Goal: Information Seeking & Learning: Learn about a topic

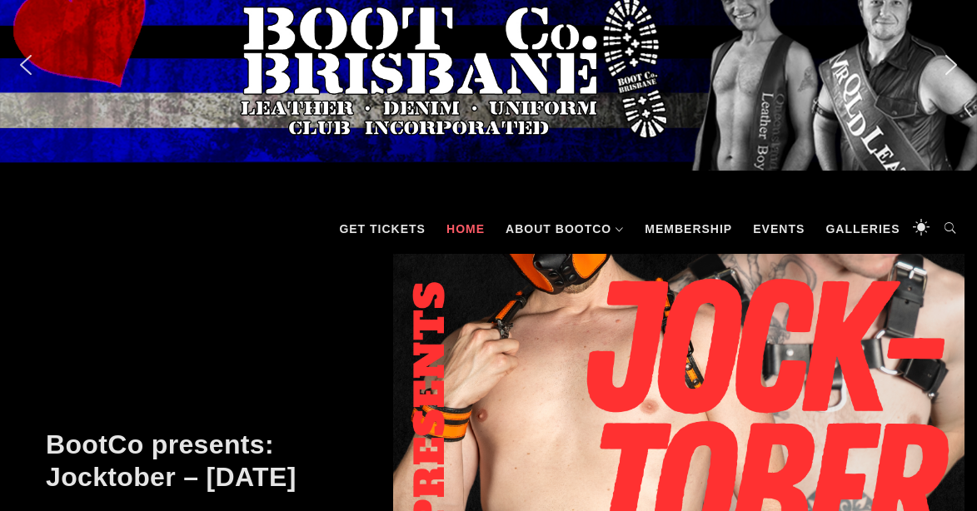
scroll to position [70, 0]
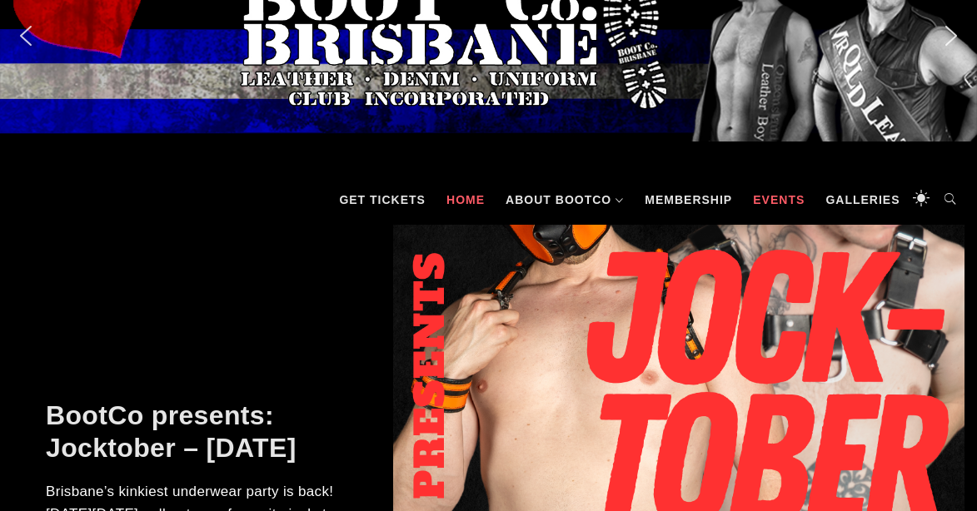
click at [774, 192] on link "Events" at bounding box center [778, 200] width 68 height 50
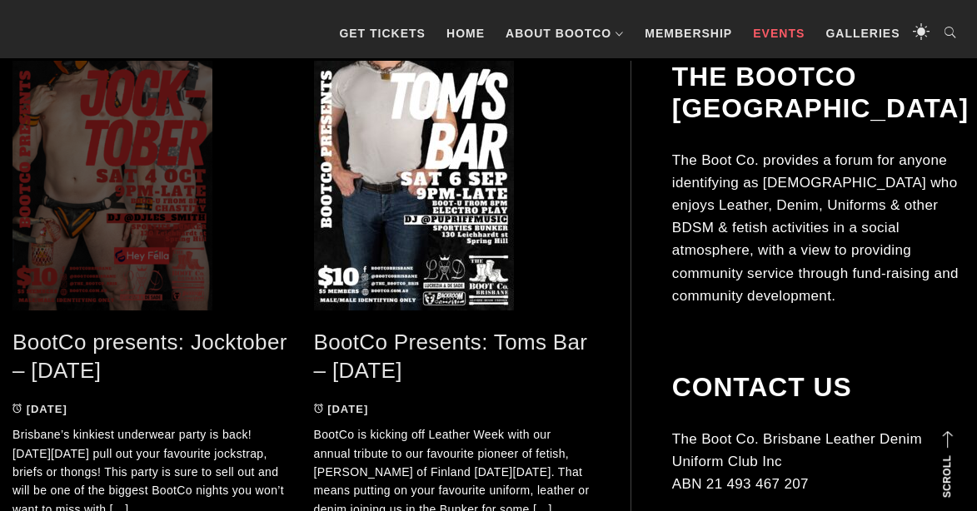
scroll to position [353, 0]
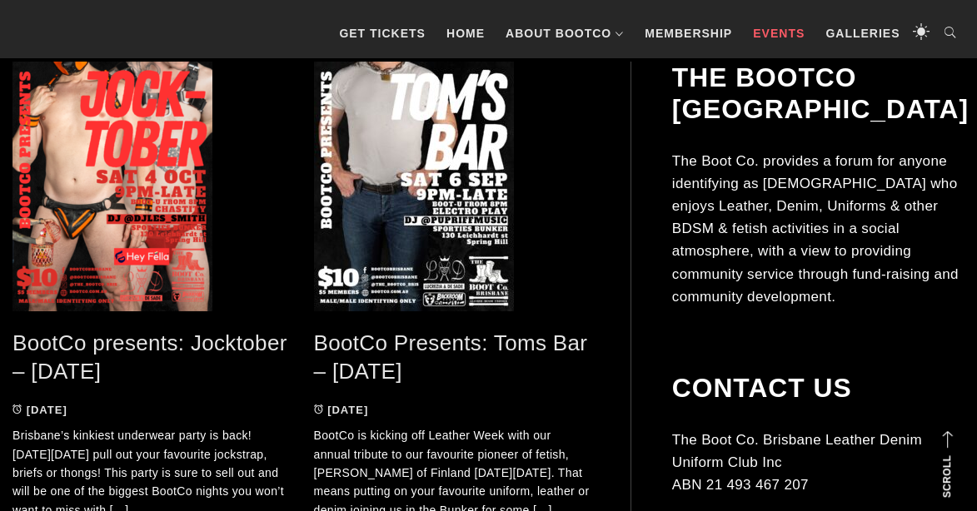
click at [188, 346] on link "BootCo presents: Jocktober – [DATE]" at bounding box center [149, 358] width 275 height 54
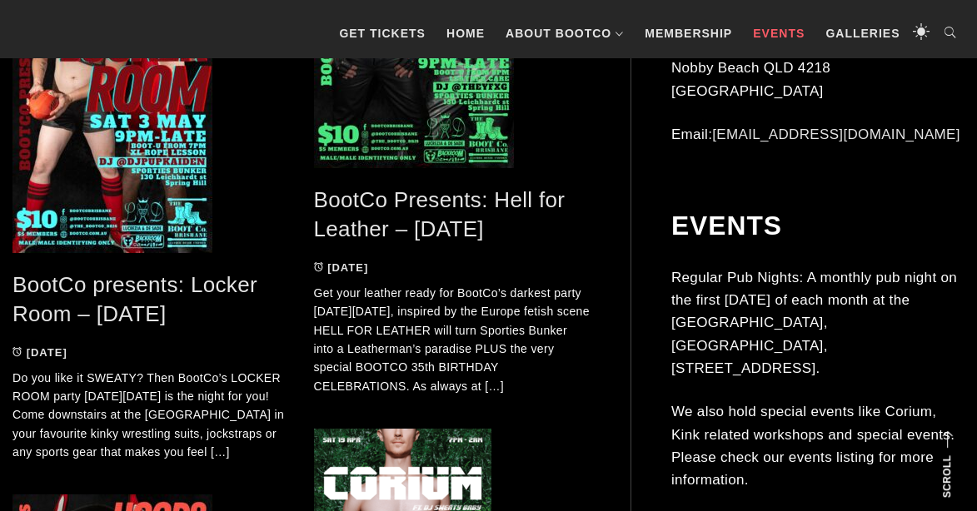
scroll to position [1889, 0]
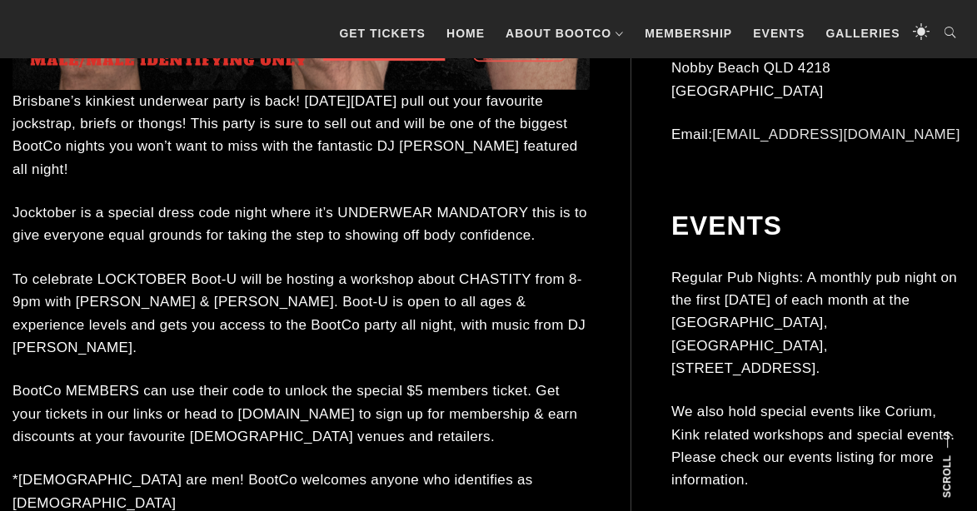
scroll to position [1061, 0]
